Goal: Task Accomplishment & Management: Manage account settings

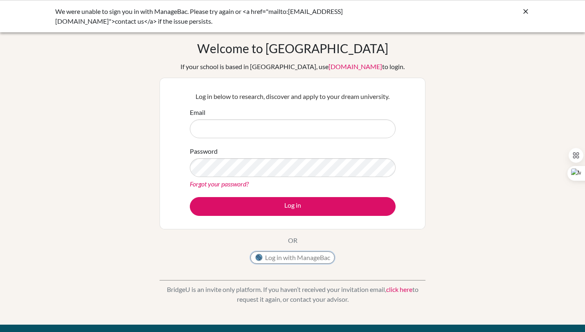
click at [300, 256] on button "Log in with ManageBac" at bounding box center [292, 257] width 84 height 12
click at [298, 256] on button "Log in with ManageBac" at bounding box center [292, 257] width 84 height 12
type input "[EMAIL_ADDRESS][DOMAIN_NAME]"
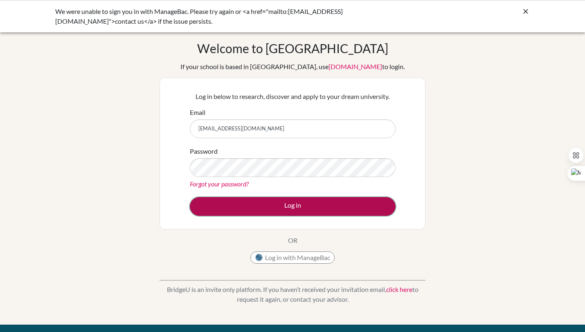
click at [311, 202] on button "Log in" at bounding box center [293, 206] width 206 height 19
